Goal: Task Accomplishment & Management: Manage account settings

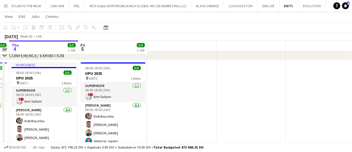
scroll to position [0, 208]
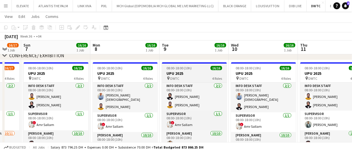
drag, startPoint x: 178, startPoint y: 71, endPoint x: 202, endPoint y: 69, distance: 23.8
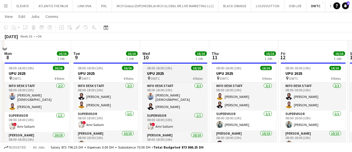
scroll to position [87, 0]
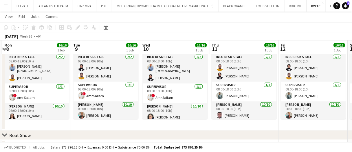
drag, startPoint x: 99, startPoint y: 48, endPoint x: 109, endPoint y: 46, distance: 10.0
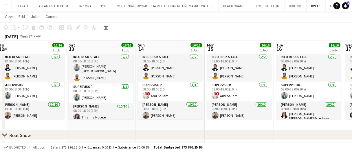
scroll to position [0, 212]
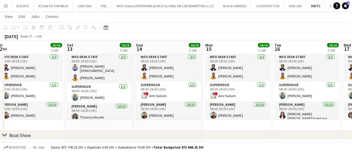
drag, startPoint x: 118, startPoint y: 48, endPoint x: 84, endPoint y: 48, distance: 33.9
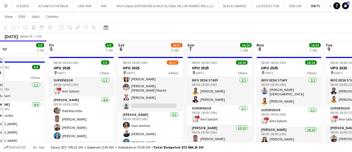
scroll to position [0, 0]
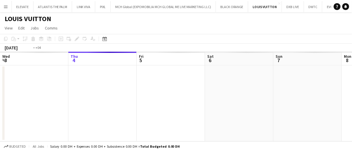
scroll to position [0, 199]
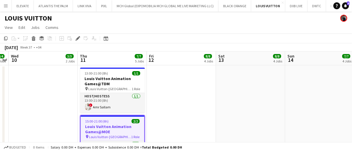
click at [181, 117] on app-date-cell at bounding box center [181, 123] width 69 height 116
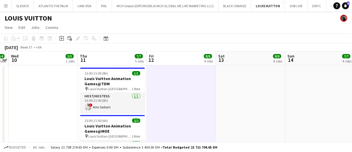
scroll to position [0, 198]
click at [180, 116] on app-date-cell at bounding box center [182, 123] width 69 height 116
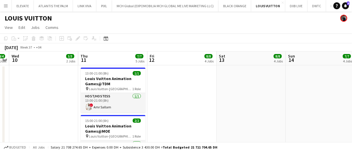
scroll to position [0, 0]
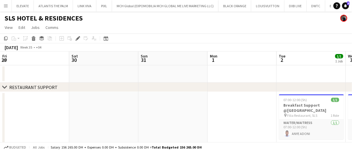
scroll to position [0, 199]
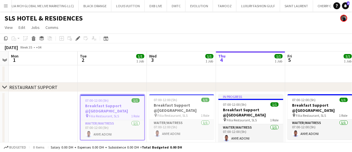
scroll to position [0, 219]
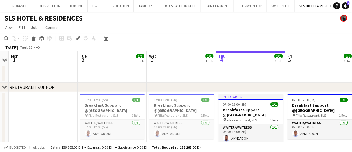
click at [236, 70] on app-date-cell at bounding box center [250, 73] width 69 height 17
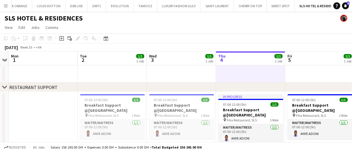
click at [236, 70] on app-date-cell at bounding box center [250, 73] width 69 height 17
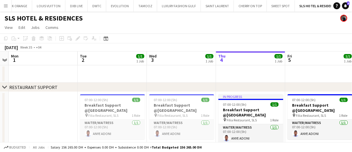
click at [188, 70] on app-date-cell at bounding box center [181, 73] width 69 height 17
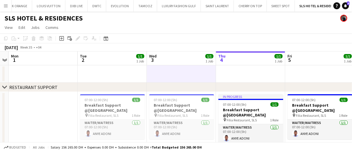
click at [188, 70] on app-date-cell at bounding box center [181, 73] width 69 height 17
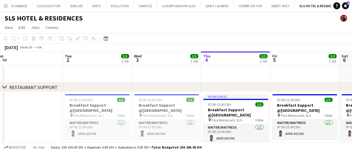
scroll to position [0, 213]
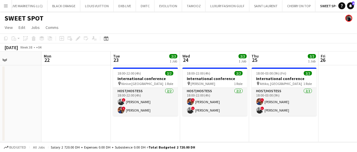
scroll to position [0, 235]
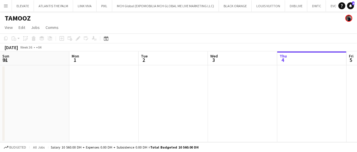
scroll to position [0, 138]
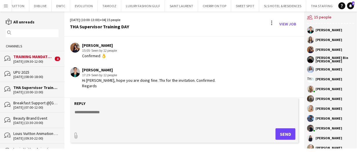
scroll to position [493, 0]
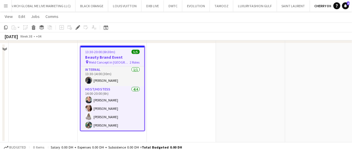
scroll to position [19, 0]
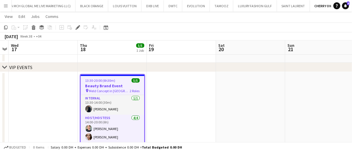
click at [175, 112] on app-date-cell at bounding box center [181, 121] width 69 height 99
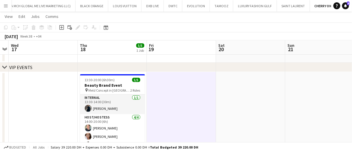
click at [175, 112] on app-date-cell at bounding box center [181, 121] width 69 height 99
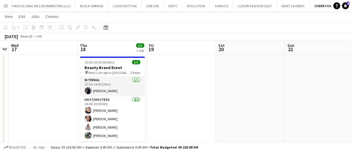
scroll to position [38, 0]
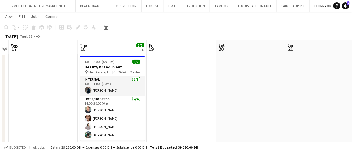
click at [181, 95] on app-date-cell at bounding box center [181, 103] width 69 height 99
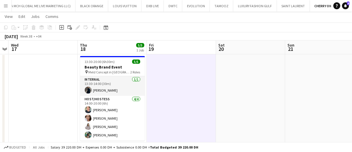
click at [181, 95] on app-date-cell at bounding box center [181, 103] width 69 height 99
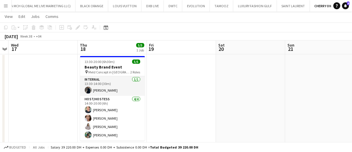
click at [195, 75] on app-date-cell at bounding box center [181, 103] width 69 height 99
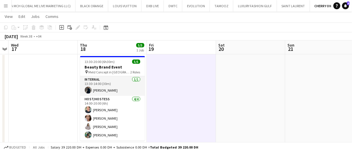
click at [195, 75] on app-date-cell at bounding box center [181, 103] width 69 height 99
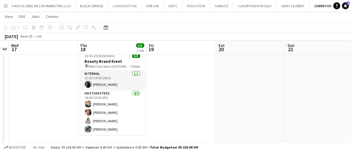
scroll to position [44, 0]
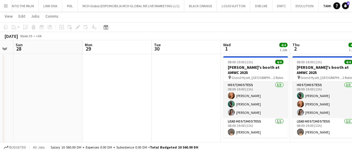
scroll to position [13, 0]
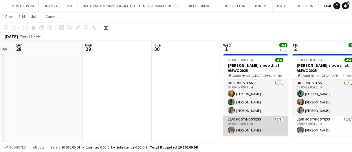
drag, startPoint x: 259, startPoint y: 129, endPoint x: 258, endPoint y: 126, distance: 3.4
click at [259, 129] on app-card-role "Lead Host/Hostess 1/1 08:00-19:00 (11h) Kristina Kukec" at bounding box center [256, 126] width 65 height 20
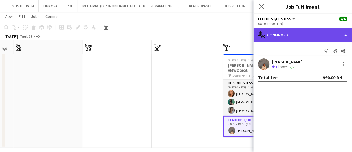
click at [275, 30] on div "single-neutral-actions-check-2 Confirmed" at bounding box center [303, 35] width 98 height 14
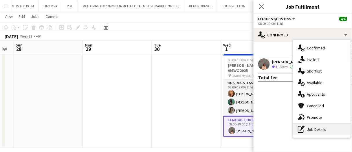
click at [319, 134] on div "pen-write Job Details" at bounding box center [321, 130] width 57 height 12
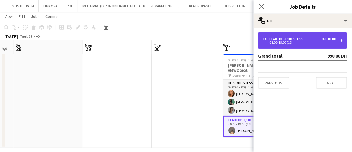
click at [290, 43] on div "08:00-19:00 (11h)" at bounding box center [300, 42] width 74 height 3
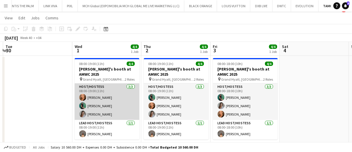
scroll to position [8, 0]
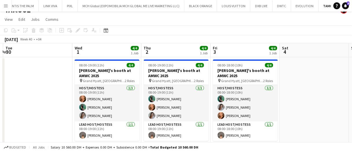
click at [56, 109] on app-date-cell at bounding box center [37, 105] width 69 height 96
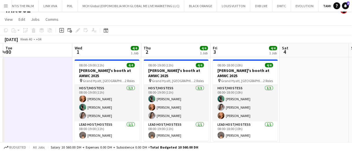
click at [56, 109] on app-date-cell at bounding box center [37, 105] width 69 height 96
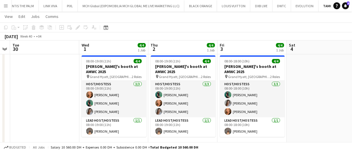
scroll to position [0, 128]
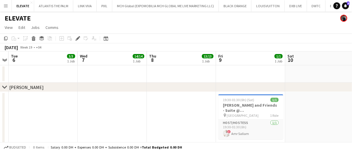
drag, startPoint x: 0, startPoint y: 0, endPoint x: 147, endPoint y: 110, distance: 184.0
click at [147, 110] on app-date-cell at bounding box center [181, 122] width 69 height 60
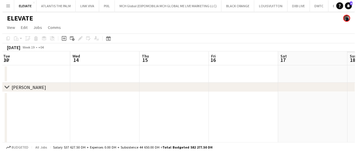
scroll to position [0, 207]
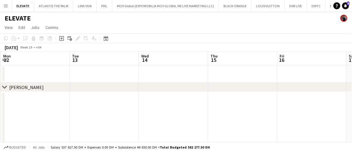
click at [2, 4] on button "Menu" at bounding box center [6, 6] width 12 height 12
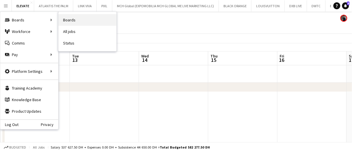
click at [87, 23] on link "Boards" at bounding box center [88, 20] width 58 height 12
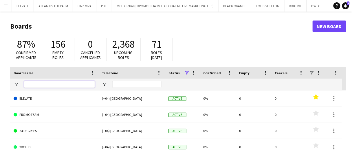
click at [39, 86] on input "Board name Filter Input" at bounding box center [59, 84] width 71 height 7
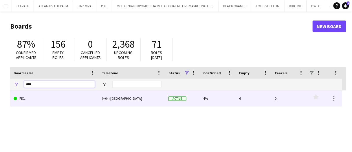
type input "****"
click at [56, 97] on link "PIXL" at bounding box center [54, 99] width 81 height 16
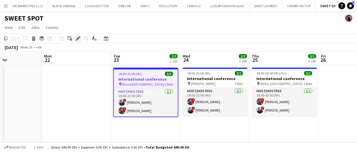
click at [79, 40] on icon "Edit" at bounding box center [78, 38] width 5 height 5
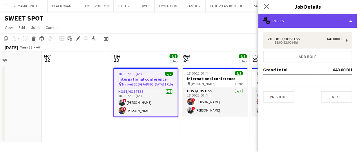
click at [309, 22] on div "multiple-users-add Roles" at bounding box center [307, 21] width 98 height 14
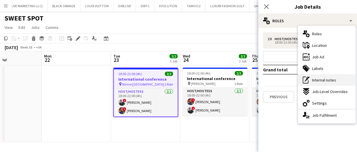
click at [322, 80] on span "Internal notes" at bounding box center [324, 80] width 24 height 5
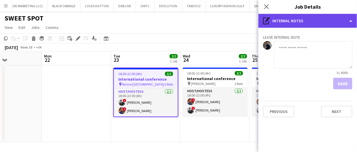
click at [322, 18] on div "pen-write Internal notes" at bounding box center [307, 21] width 98 height 14
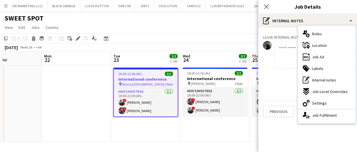
click at [275, 74] on div "0 / 4000" at bounding box center [313, 73] width 78 height 4
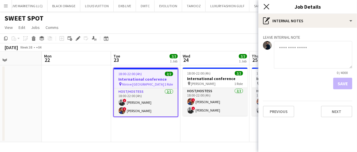
click at [265, 5] on icon "Close pop-in" at bounding box center [266, 7] width 6 height 6
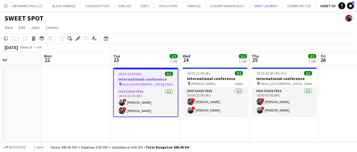
drag, startPoint x: 265, startPoint y: 5, endPoint x: 76, endPoint y: 38, distance: 192.0
click at [76, 38] on div "Menu Boards Boards Boards All jobs Status Workforce Workforce My Workforce Recr…" at bounding box center [178, 76] width 357 height 152
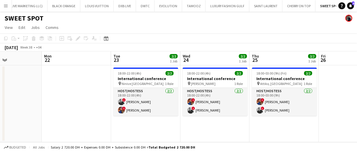
click at [76, 38] on div "Add job Add linked Job Edit Edit linked Job Applicants" at bounding box center [75, 38] width 44 height 7
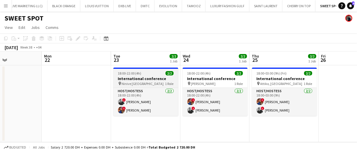
click at [119, 75] on span "18:00-22:00 (4h)" at bounding box center [129, 73] width 23 height 4
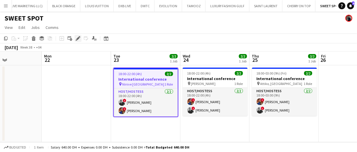
click at [80, 40] on div "Edit" at bounding box center [77, 38] width 7 height 7
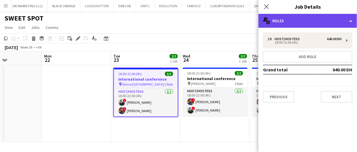
click at [296, 20] on div "multiple-users-add Roles" at bounding box center [307, 21] width 98 height 14
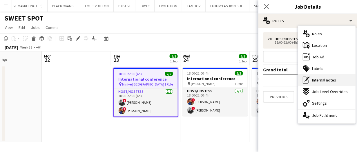
click at [315, 81] on span "Internal notes" at bounding box center [324, 80] width 24 height 5
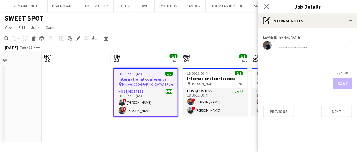
click at [292, 57] on textarea at bounding box center [313, 55] width 78 height 28
type textarea "****"
click at [332, 87] on div "Save" at bounding box center [307, 84] width 89 height 12
click at [339, 87] on button "Save" at bounding box center [342, 84] width 19 height 12
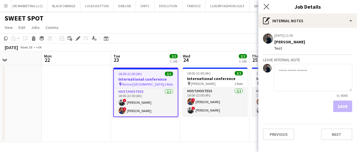
click at [263, 5] on app-icon "Close pop-in" at bounding box center [266, 7] width 8 height 8
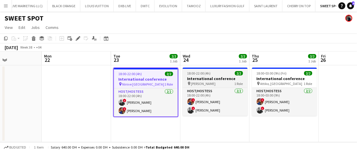
click at [204, 81] on div "pin Amelia Lounge 1 Role" at bounding box center [215, 83] width 65 height 5
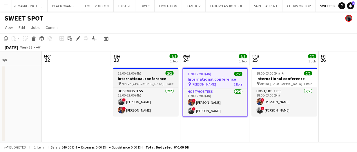
click at [164, 81] on div "pin Ninive Dubai 1 Role" at bounding box center [145, 83] width 65 height 5
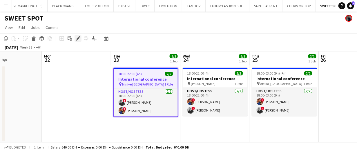
click at [76, 38] on icon "Edit" at bounding box center [78, 38] width 5 height 5
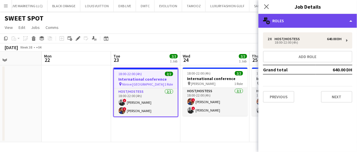
click at [278, 25] on div "multiple-users-add Roles" at bounding box center [307, 21] width 98 height 14
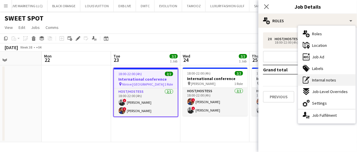
click at [328, 81] on span "Internal notes" at bounding box center [324, 80] width 24 height 5
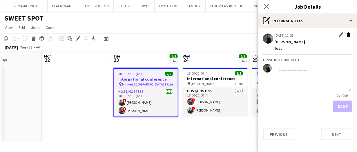
click at [346, 34] on app-icon "Delete internal note" at bounding box center [348, 35] width 5 height 6
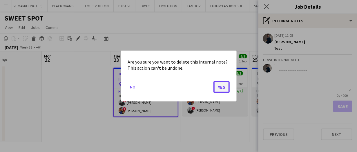
click at [223, 84] on button "Yes" at bounding box center [221, 87] width 16 height 12
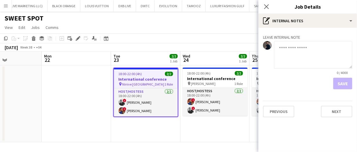
click at [159, 58] on app-board-header-date "Tue 23 2/2 1 Job" at bounding box center [145, 59] width 69 height 14
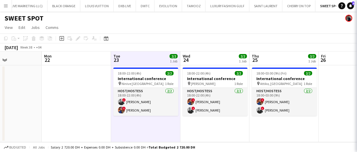
click at [159, 58] on app-board-header-date "Tue 23 2/2 1 Job" at bounding box center [145, 59] width 69 height 14
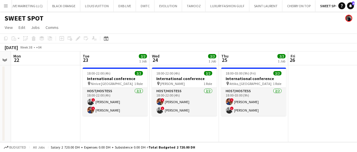
scroll to position [0, 127]
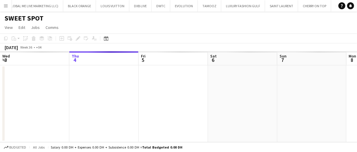
scroll to position [0, 171]
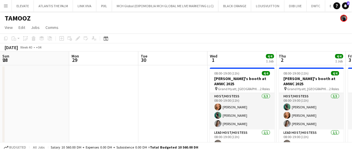
scroll to position [0, 128]
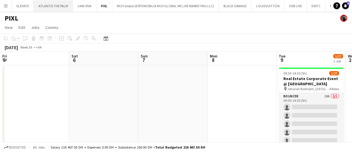
scroll to position [0, 189]
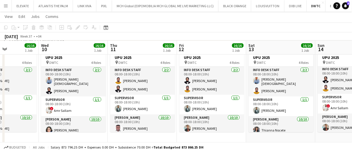
scroll to position [0, 167]
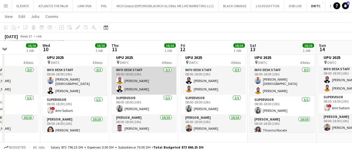
click at [126, 90] on app-card-role "Info desk staff 2/2 08:00-18:00 (10h) Adeel Ahmad Fotima Naimova" at bounding box center [144, 81] width 65 height 28
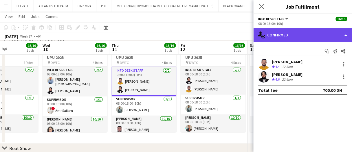
click at [311, 34] on div "single-neutral-actions-check-2 Confirmed" at bounding box center [303, 35] width 98 height 14
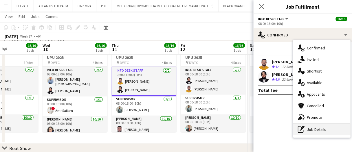
click at [328, 130] on div "pen-write Job Details" at bounding box center [321, 130] width 57 height 12
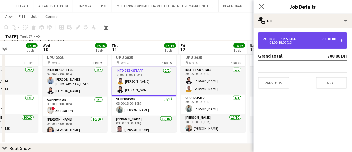
click at [291, 38] on div "Info desk staff" at bounding box center [284, 39] width 29 height 4
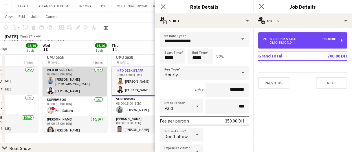
scroll to position [20, 0]
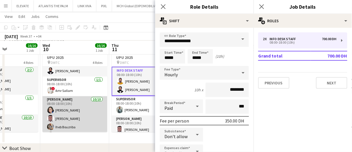
click at [75, 107] on app-card-role "Usher 10/10 08:00-18:00 (10h) Cherubim Reyes Jevas Nangsi Iheb Bouzriba Albert …" at bounding box center [75, 145] width 65 height 99
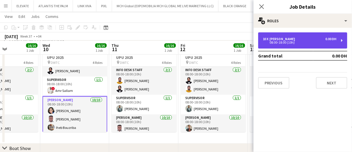
click at [284, 48] on div "10 x Usher 0.00 DH 08:00-18:00 (10h)" at bounding box center [302, 40] width 89 height 16
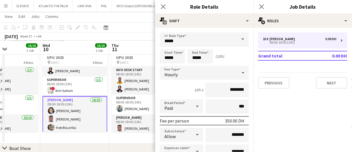
click at [83, 46] on app-board-header-date "Wed 10 16/16 1 Job" at bounding box center [74, 48] width 69 height 14
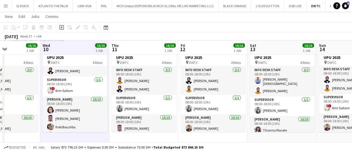
click at [83, 46] on app-board-header-date "Wed 10 16/16 1 Job" at bounding box center [74, 48] width 69 height 14
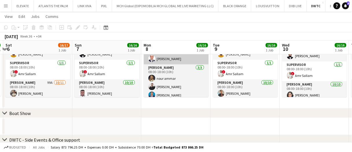
scroll to position [0, 176]
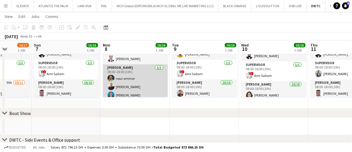
click at [132, 82] on app-card-role "Usher 3/3 08:00-18:00 (10h) nour ammar Radwan Jrish Benjamin Ofidi" at bounding box center [135, 83] width 65 height 37
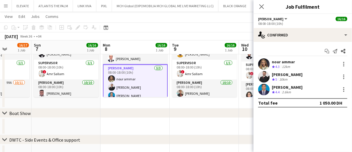
click at [312, 63] on div "nour ammar Crew rating 4.3 12km" at bounding box center [303, 65] width 98 height 12
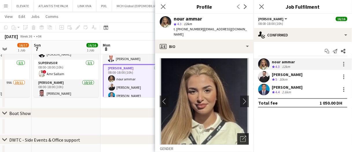
click at [240, 136] on icon "Open photos pop-in" at bounding box center [243, 139] width 6 height 6
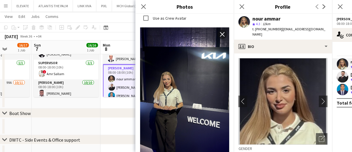
scroll to position [648, 0]
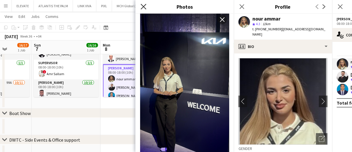
click at [145, 5] on icon at bounding box center [144, 7] width 6 height 6
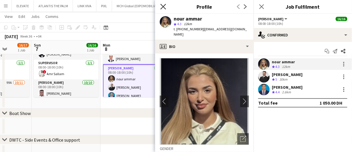
click at [166, 8] on icon "Close pop-in" at bounding box center [163, 7] width 6 height 6
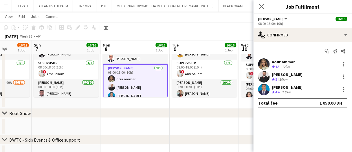
click at [136, 103] on app-date-cell "08:00-18:00 (10h) 16/16 UPU 2025 pin DWTC 4 Roles Info desk staff 2/2 08:00-18:…" at bounding box center [135, 59] width 69 height 100
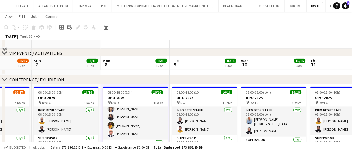
scroll to position [0, 0]
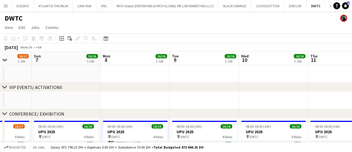
drag, startPoint x: 124, startPoint y: 71, endPoint x: 119, endPoint y: 70, distance: 5.4
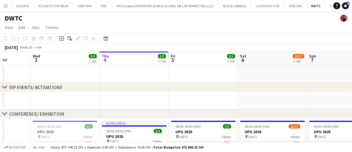
scroll to position [0, 170]
